Goal: Task Accomplishment & Management: Use online tool/utility

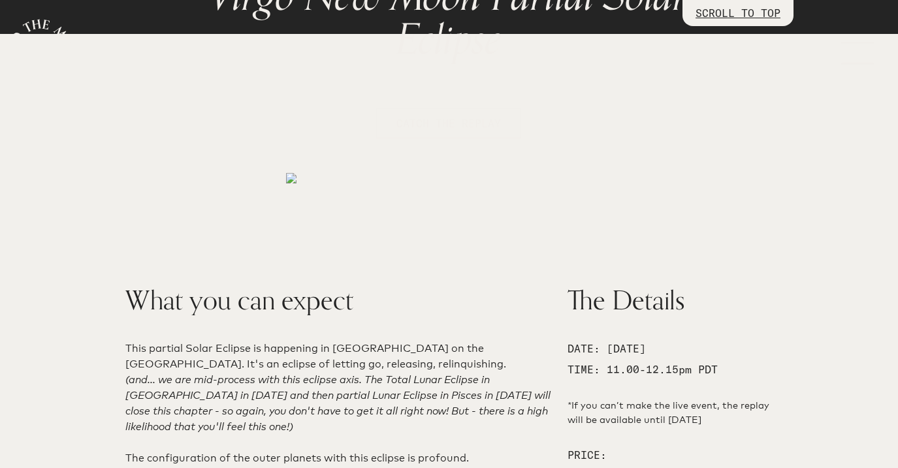
scroll to position [252, 0]
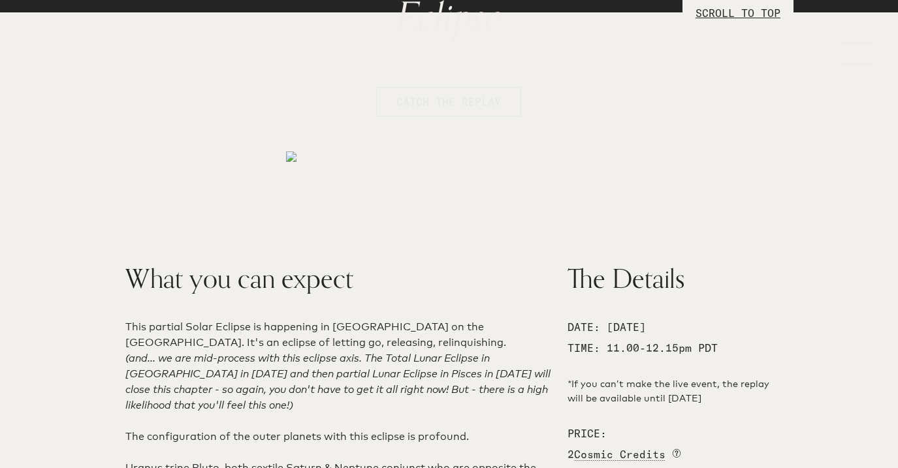
click at [484, 95] on span "CATCH THE REPLAY" at bounding box center [449, 102] width 105 height 16
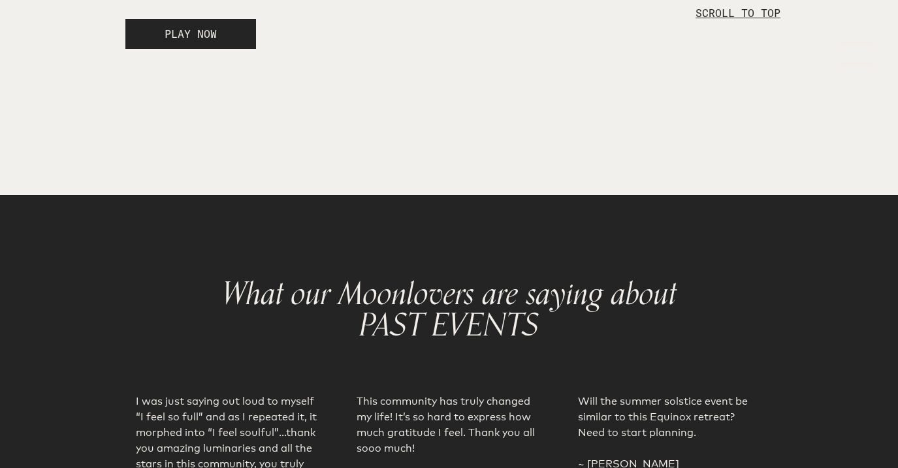
scroll to position [2454, 0]
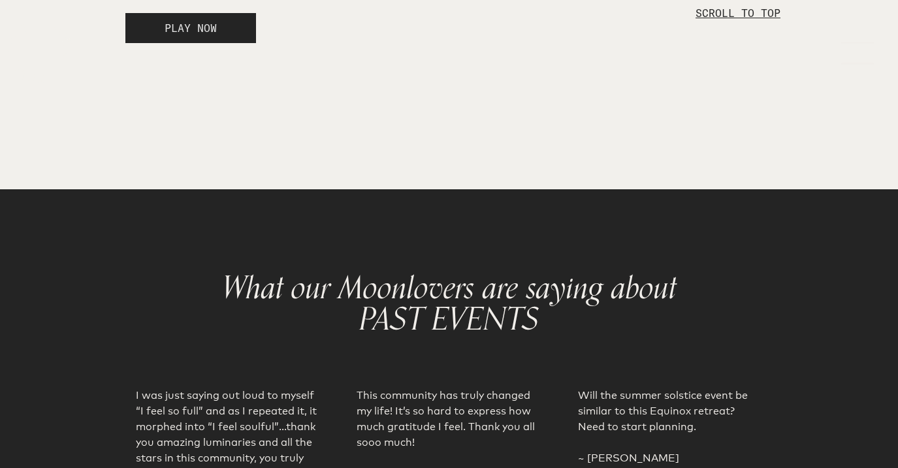
click at [199, 35] on span "PLAY NOW" at bounding box center [191, 28] width 52 height 13
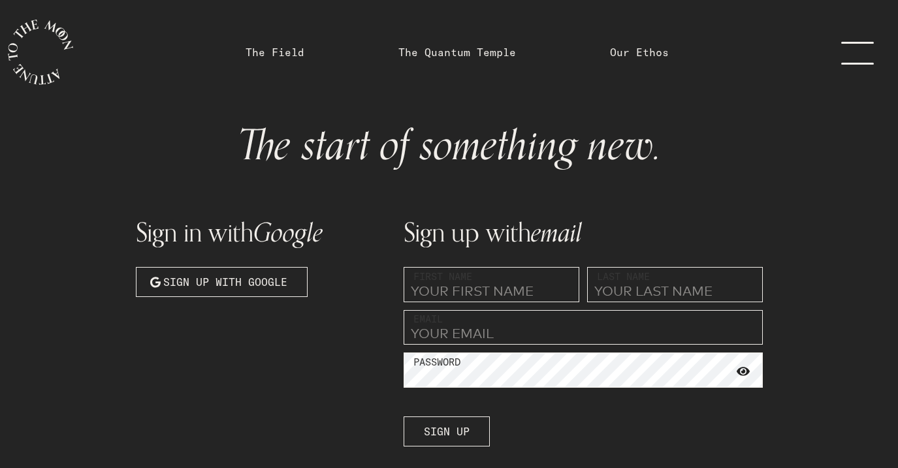
click at [470, 294] on input "text" at bounding box center [492, 284] width 176 height 35
type input "Shylo"
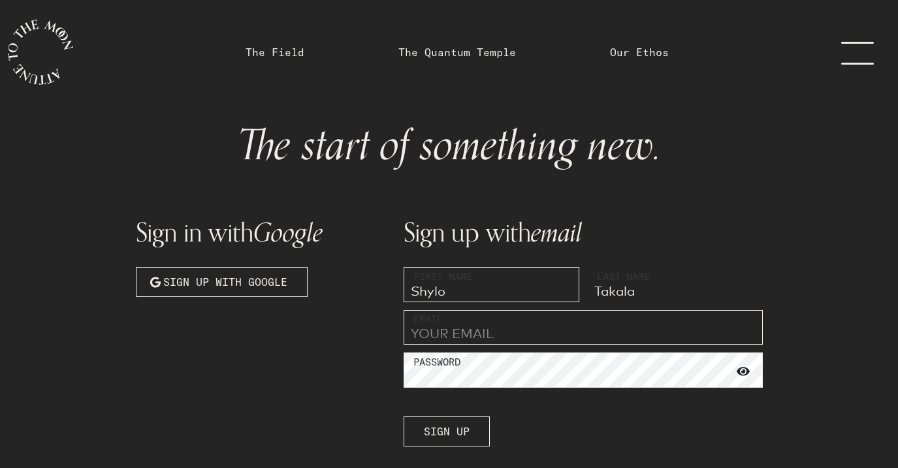
type input "Takala"
click at [457, 333] on input "email" at bounding box center [583, 327] width 359 height 35
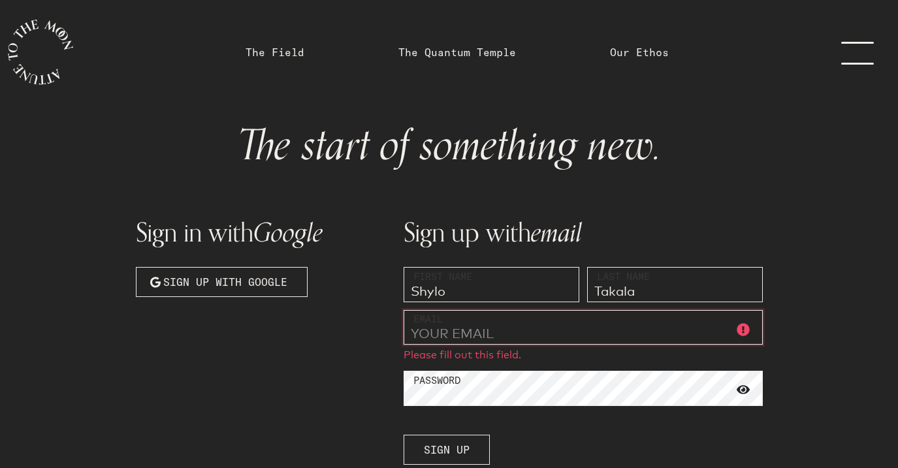
type input "[EMAIL_ADDRESS][DOMAIN_NAME]"
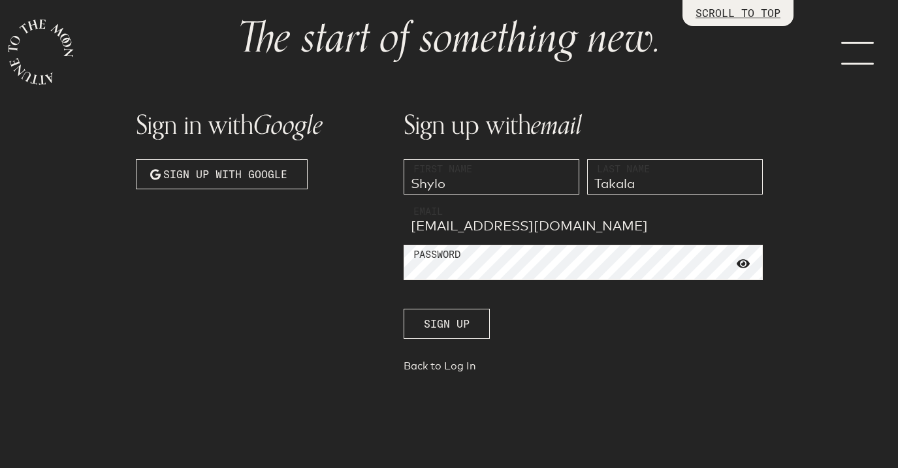
scroll to position [112, 0]
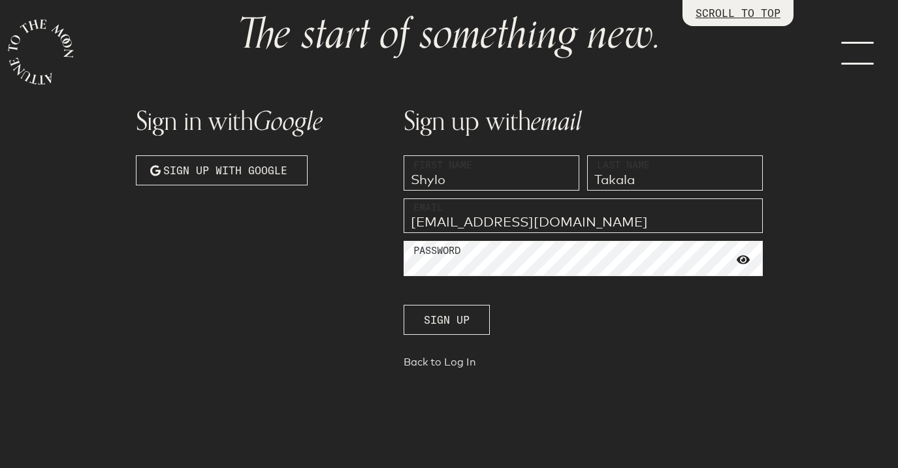
click at [448, 367] on link "Back to Log In" at bounding box center [583, 365] width 359 height 18
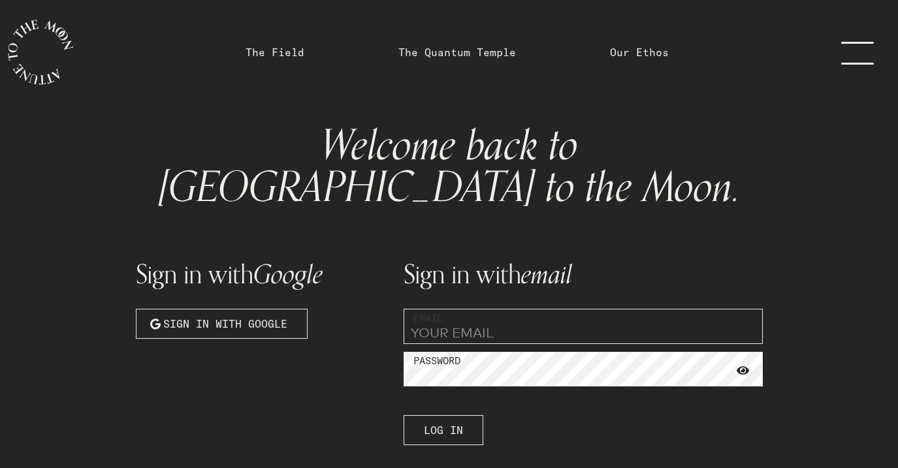
click at [451, 309] on input "email" at bounding box center [583, 326] width 359 height 35
type input "[EMAIL_ADDRESS][DOMAIN_NAME]"
click at [454, 423] on span "Log In" at bounding box center [443, 431] width 39 height 16
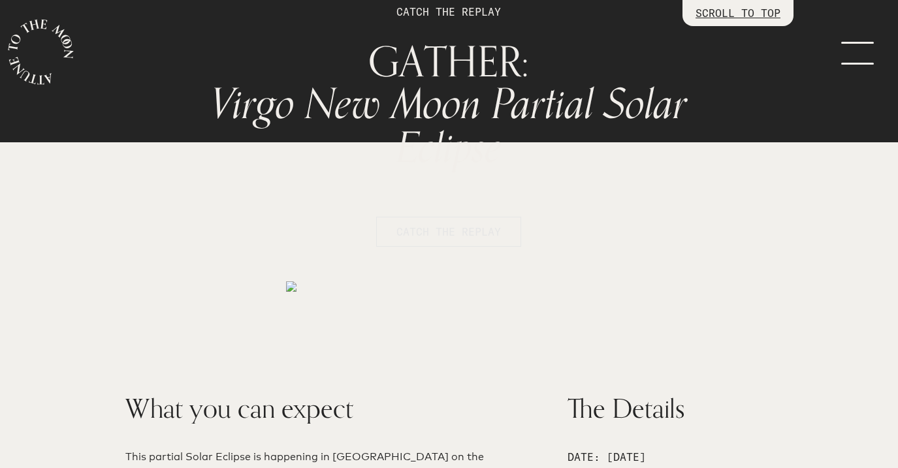
click at [485, 235] on span "CATCH THE REPLAY" at bounding box center [449, 232] width 105 height 16
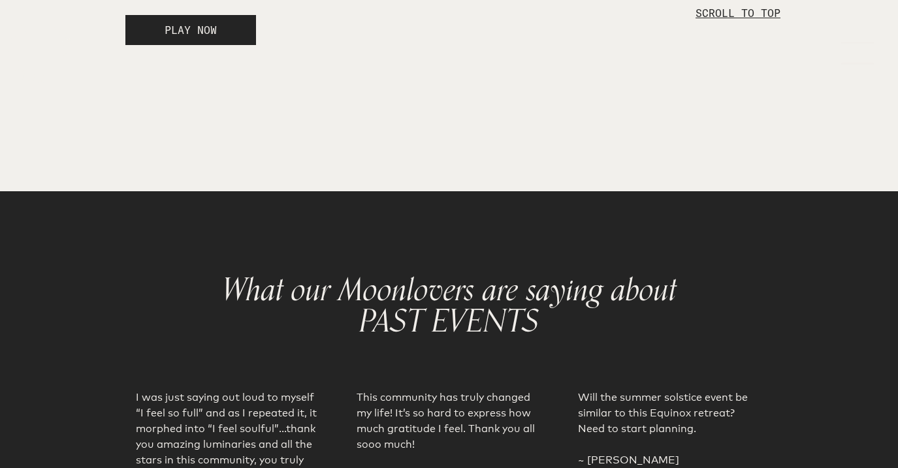
scroll to position [2454, 0]
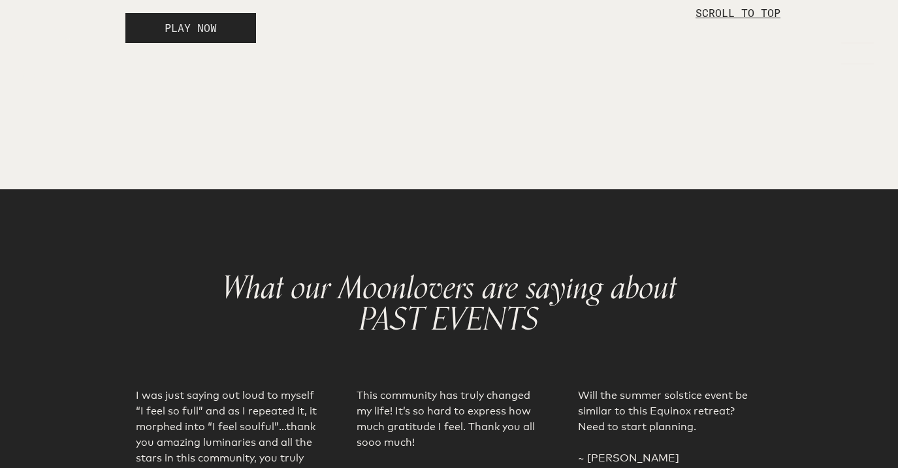
click at [204, 35] on span "PLAY NOW" at bounding box center [191, 28] width 52 height 13
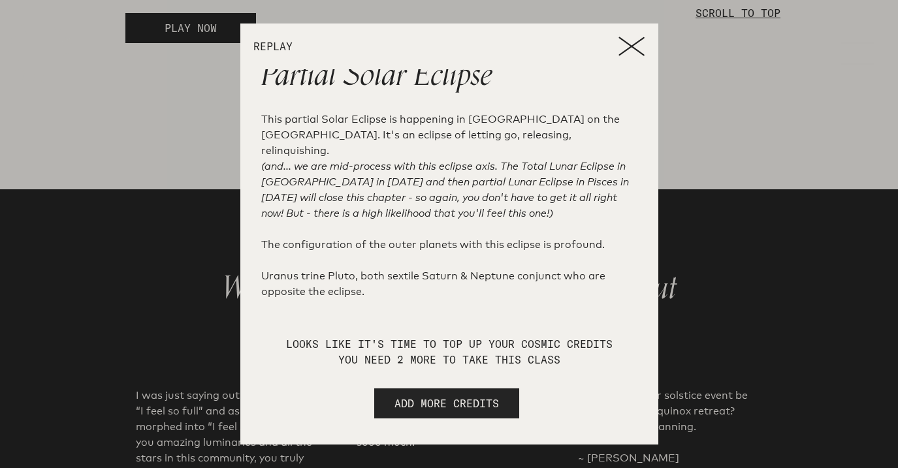
scroll to position [0, 0]
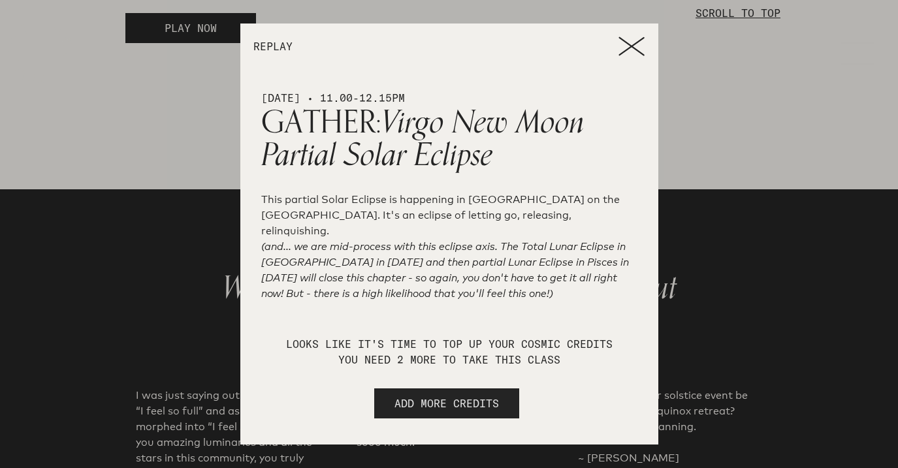
click at [502, 401] on button "ADD MORE CREDITS" at bounding box center [446, 404] width 145 height 30
select select "2"
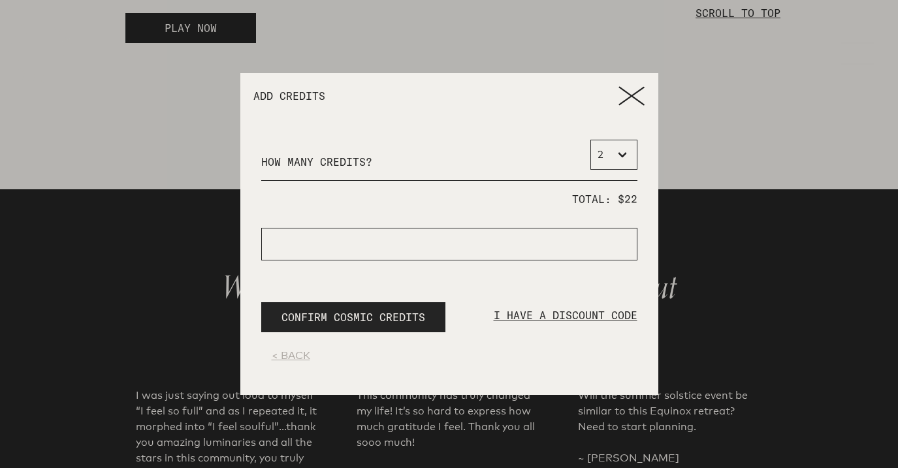
click at [630, 93] on icon at bounding box center [632, 96] width 26 height 20
